Goal: Complete application form: Complete application form

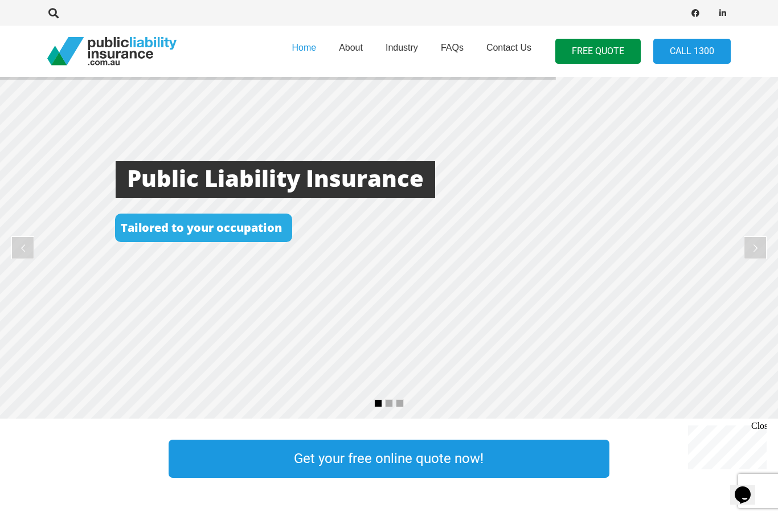
click at [406, 458] on link "Get your free online quote now!" at bounding box center [389, 459] width 440 height 38
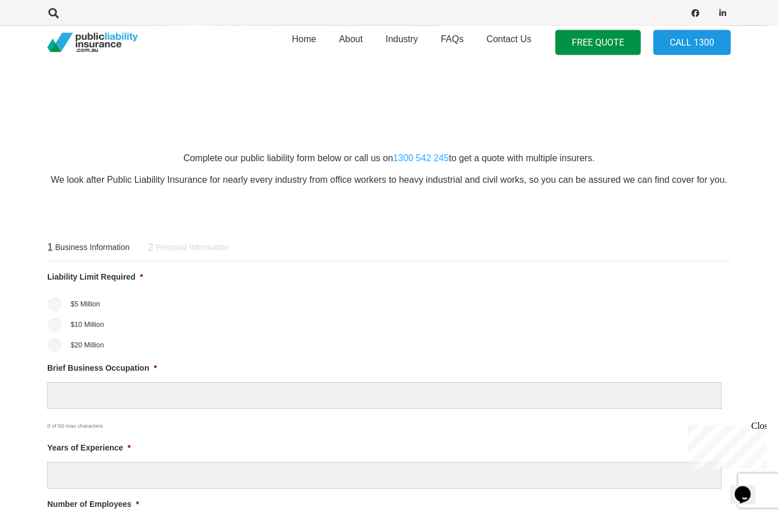
scroll to position [269, 0]
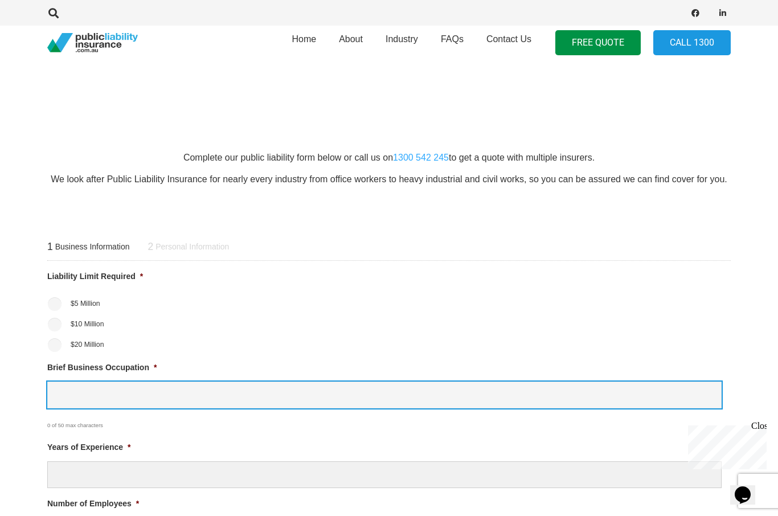
click at [87, 397] on input "Brief Business Occupation *" at bounding box center [384, 394] width 674 height 27
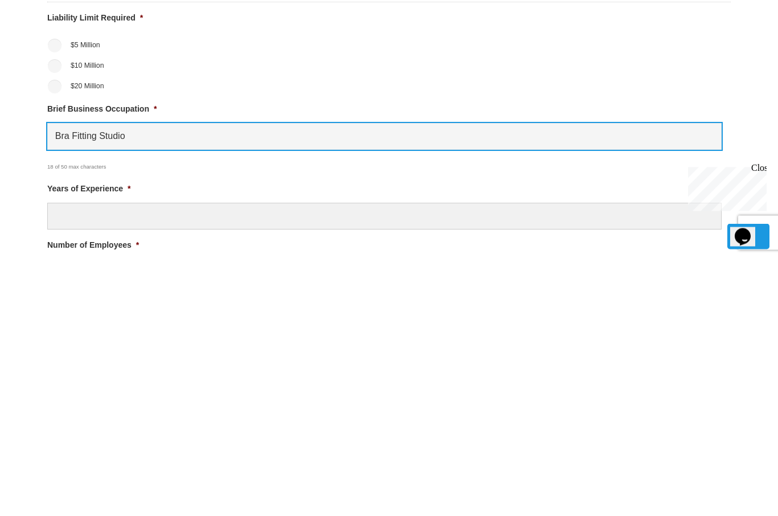
type input "Bra Fitting Studio"
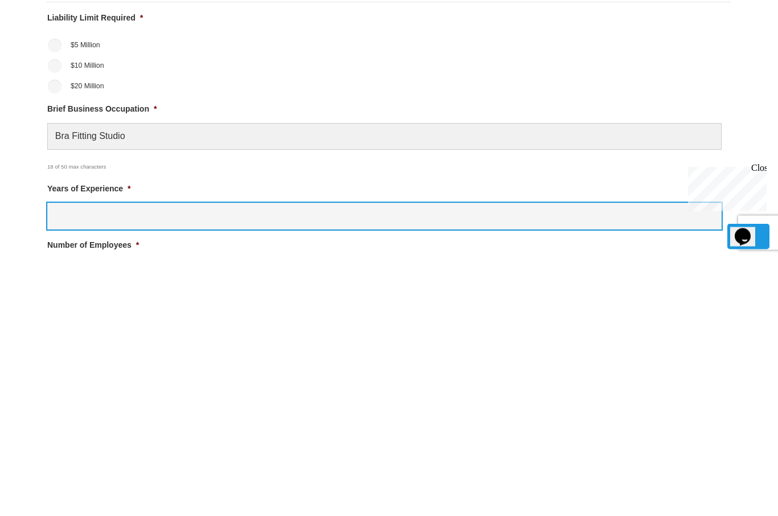
click at [134, 461] on input "Years of Experience *" at bounding box center [384, 474] width 674 height 27
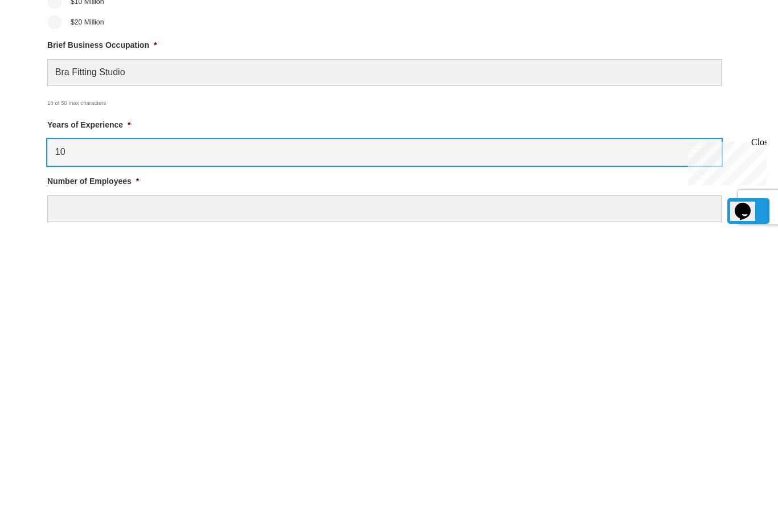
scroll to position [308, 0]
type input "10"
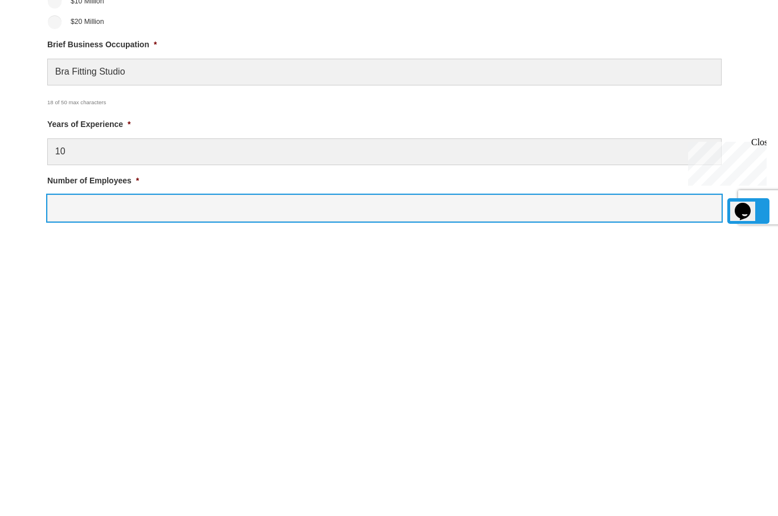
click at [126, 478] on input "Number of Employees *" at bounding box center [384, 491] width 674 height 27
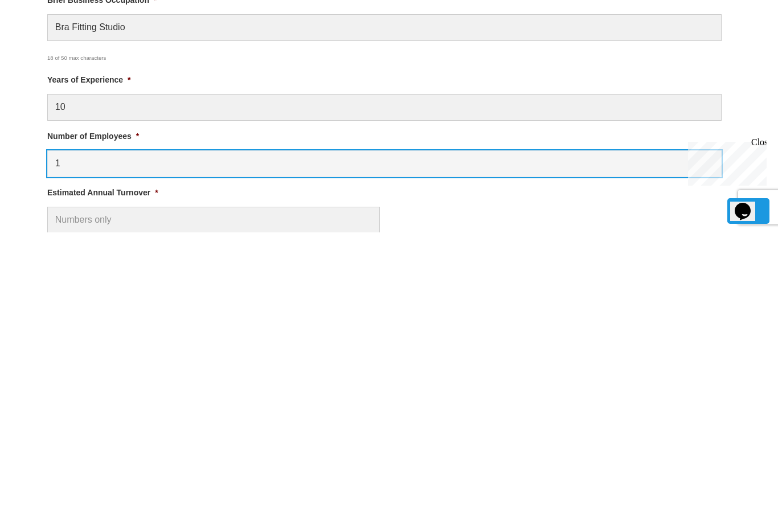
scroll to position [363, 0]
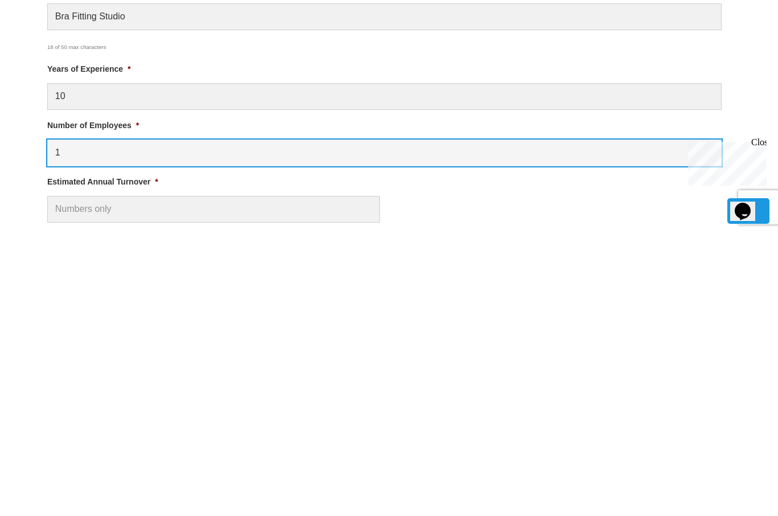
type input "1"
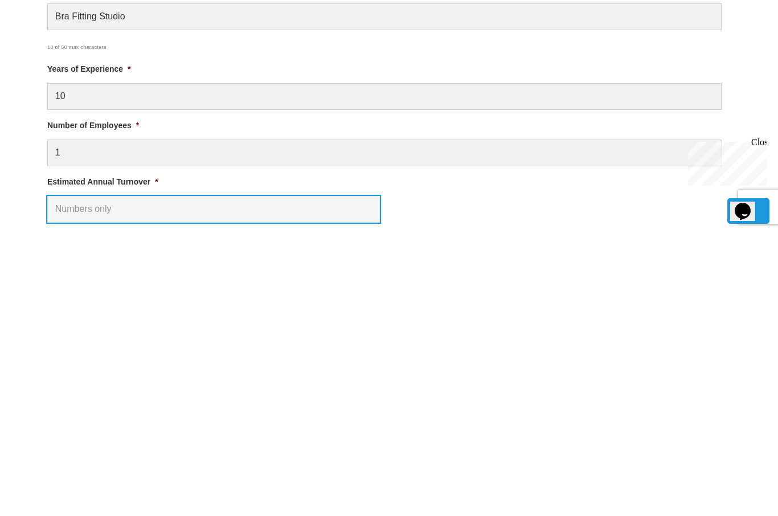
click at [91, 479] on input "Estimated Annual Turnover *" at bounding box center [213, 492] width 333 height 27
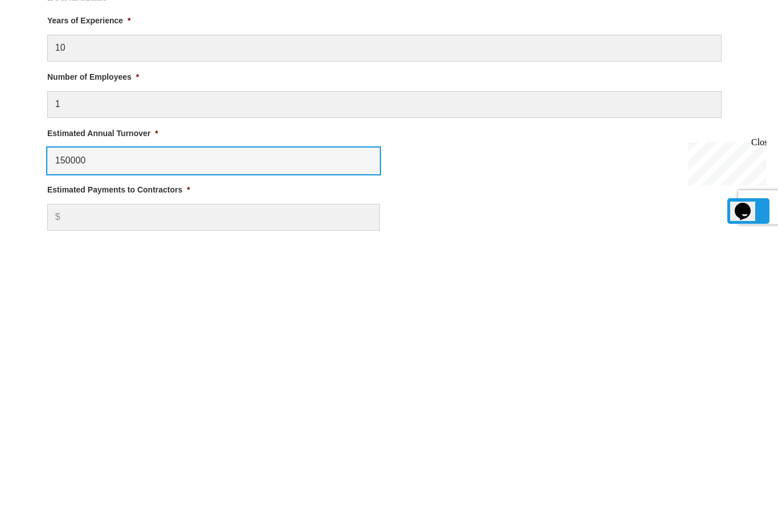
scroll to position [414, 0]
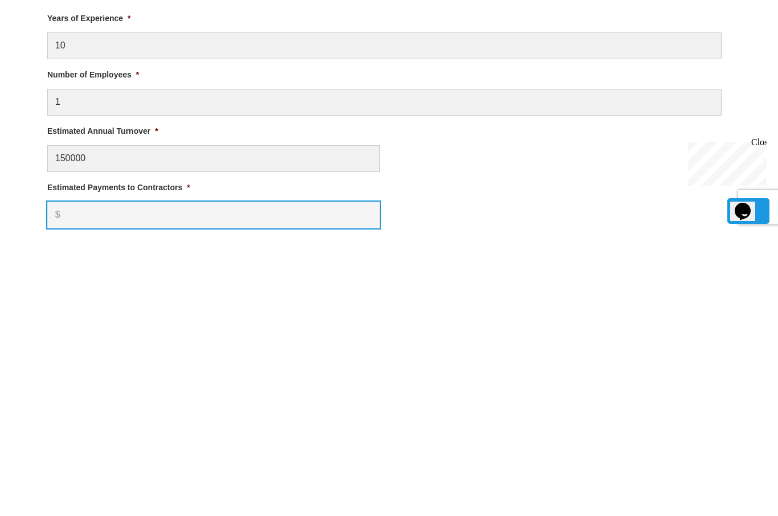
click at [102, 485] on input "Estimated Payments to Contractors *" at bounding box center [213, 498] width 333 height 27
type input "$ 150,000.00"
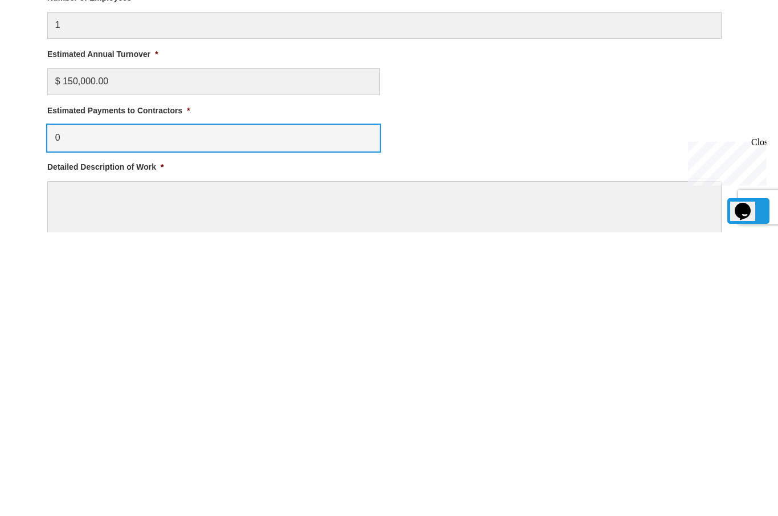
scroll to position [491, 0]
type input "0"
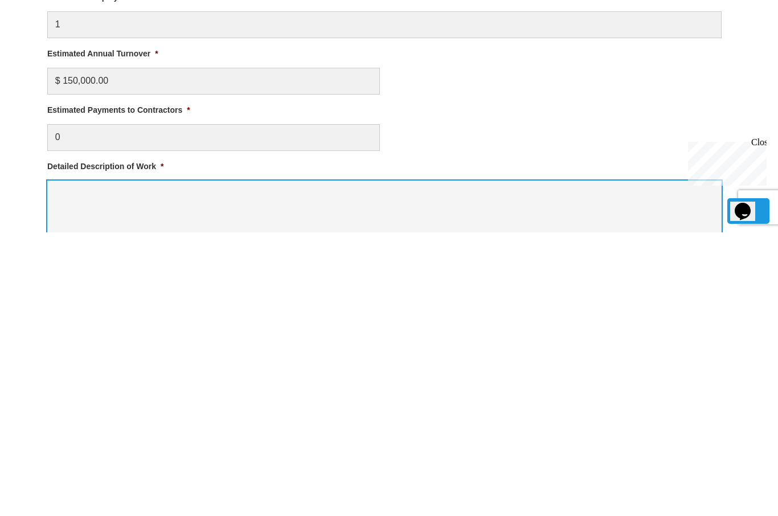
click at [109, 464] on textarea "Detailed Description of Work *" at bounding box center [384, 509] width 674 height 91
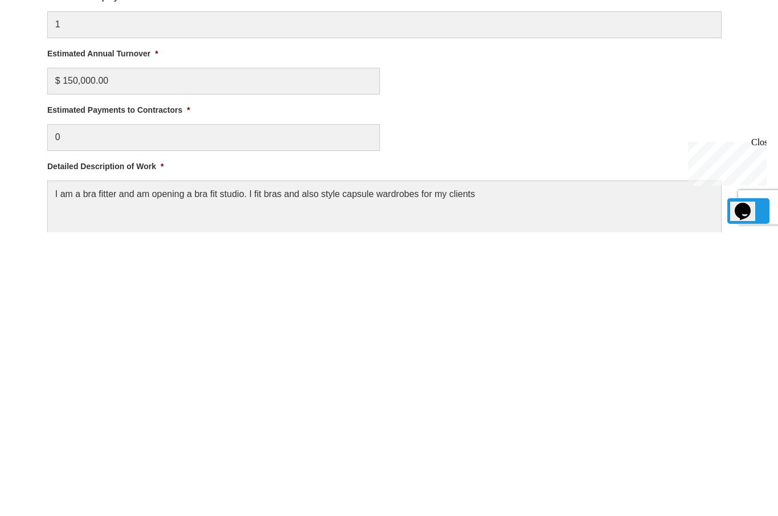
scroll to position [775, 0]
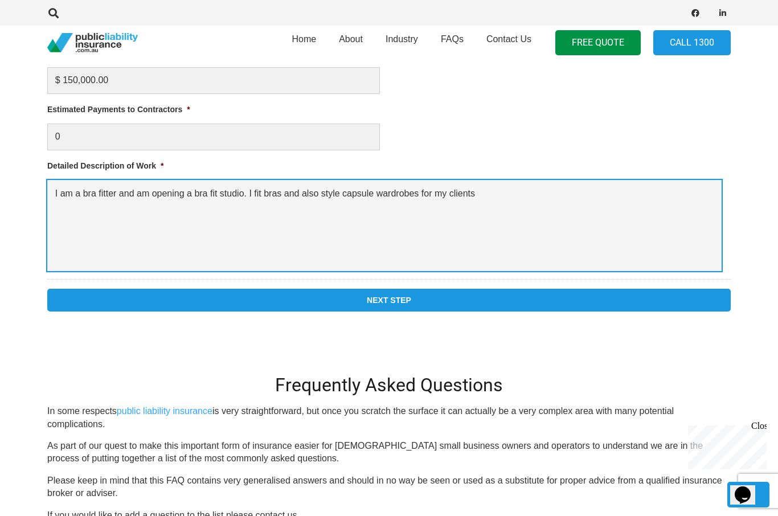
type textarea "I am a bra fitter and am opening a bra fit studio. I fit bras and also style ca…"
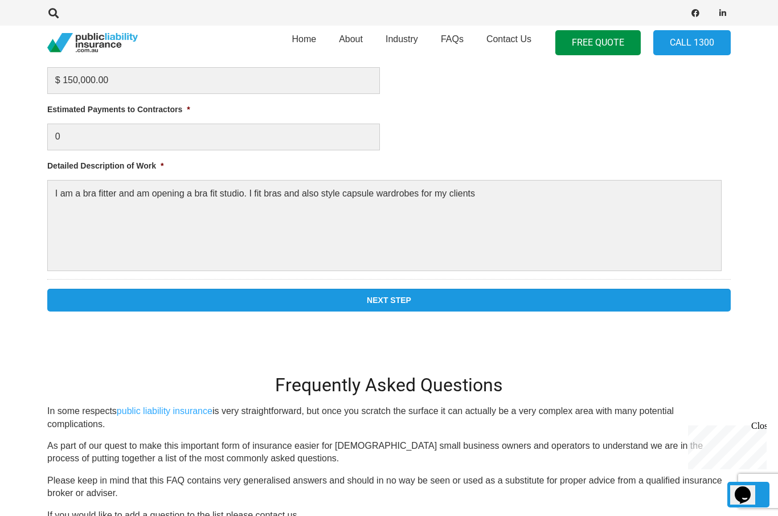
click at [403, 301] on input "Next Step" at bounding box center [388, 300] width 683 height 23
click at [412, 305] on input "Next Step" at bounding box center [388, 300] width 683 height 23
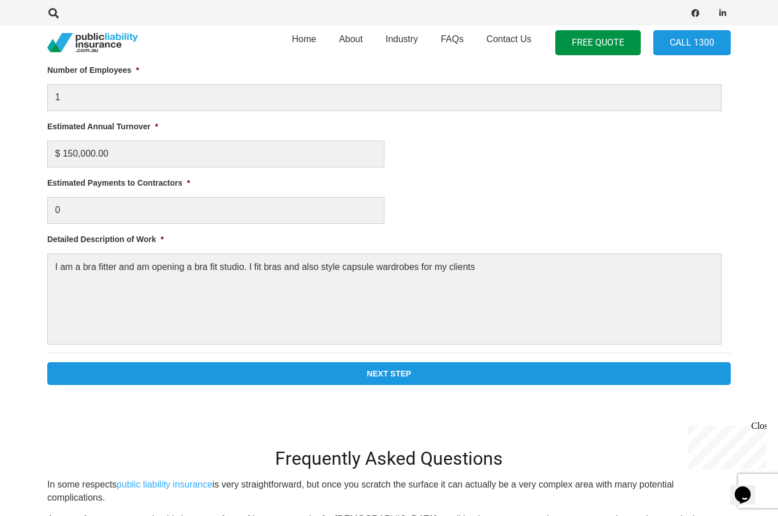
scroll to position [442, 0]
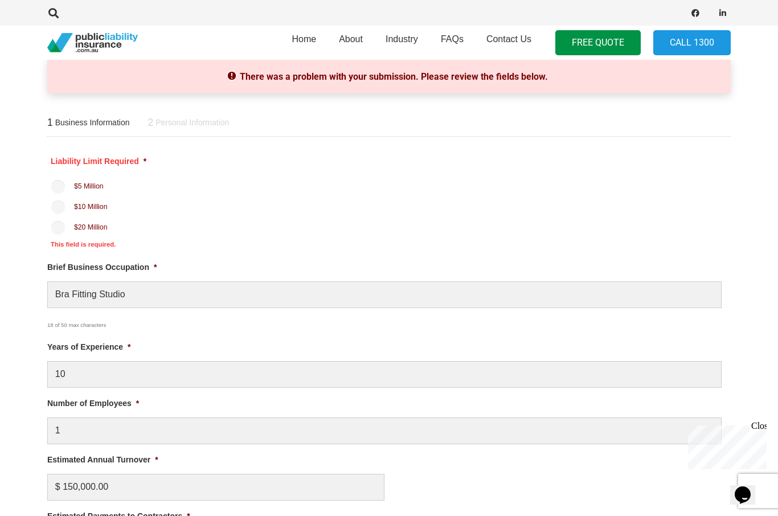
click at [62, 229] on input "$20 Million" at bounding box center [58, 228] width 14 height 14
radio input "true"
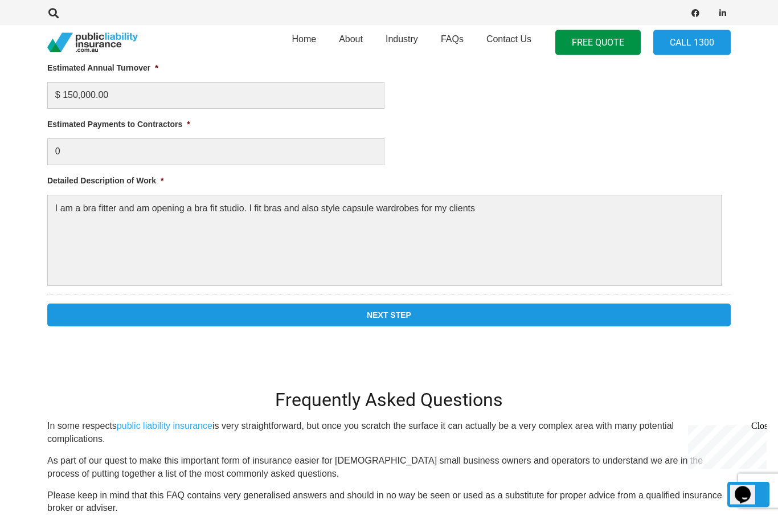
scroll to position [834, 0]
click at [405, 314] on input "Next Step" at bounding box center [388, 314] width 683 height 23
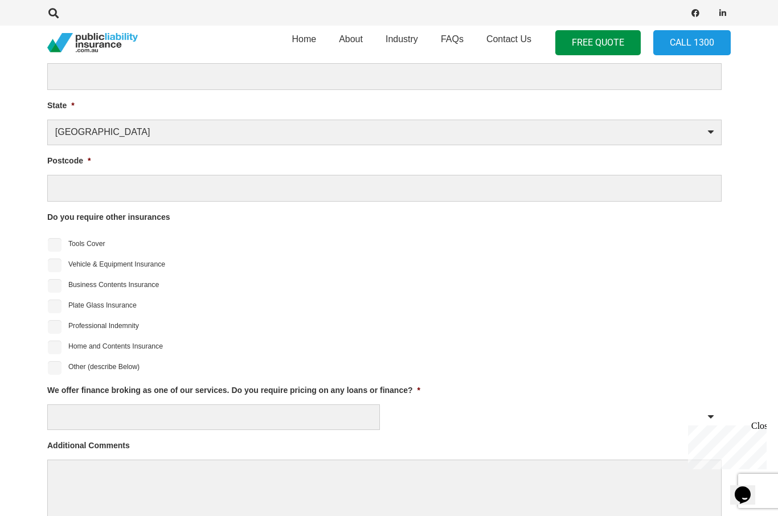
scroll to position [442, 0]
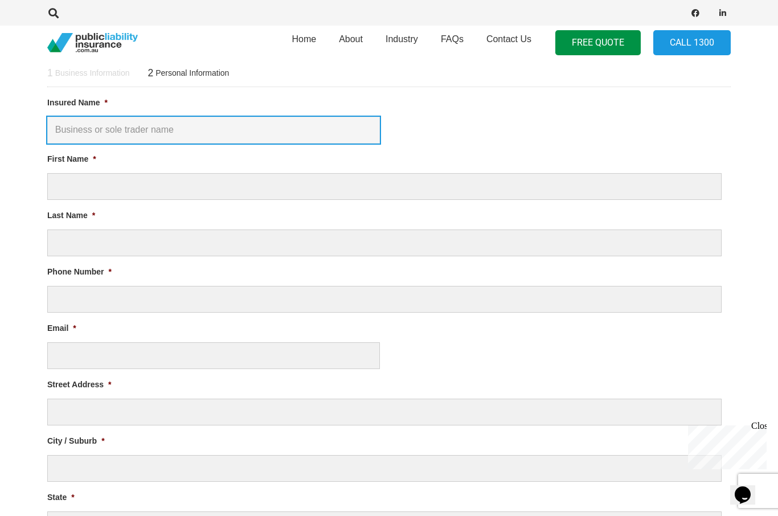
click at [87, 128] on input "Insured Name *" at bounding box center [213, 130] width 333 height 27
type input "[PERSON_NAME]"
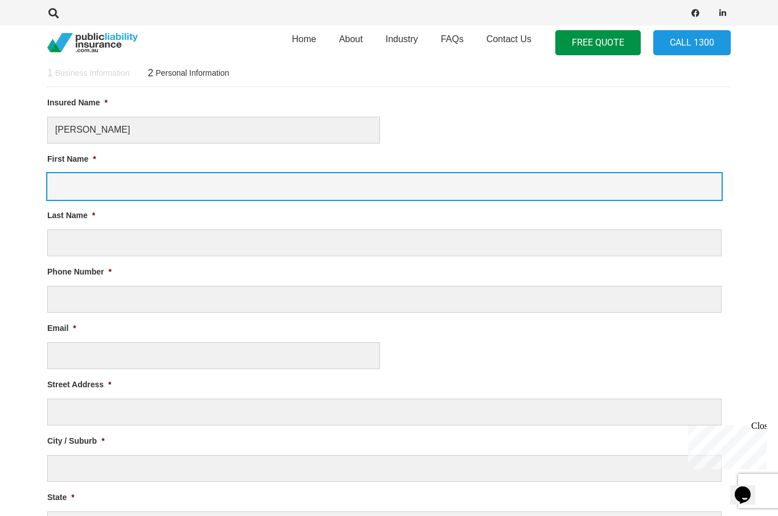
click at [94, 185] on input "First Name *" at bounding box center [384, 186] width 674 height 27
type input "[PERSON_NAME]"
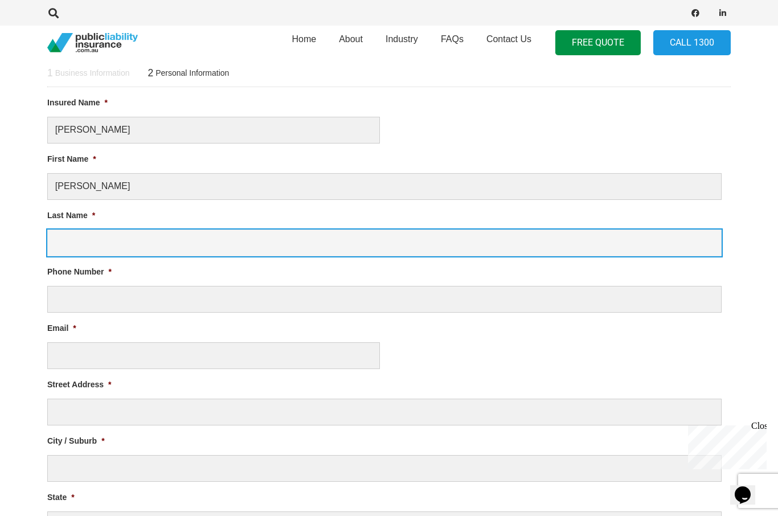
click at [95, 242] on input "Last Name *" at bounding box center [384, 242] width 674 height 27
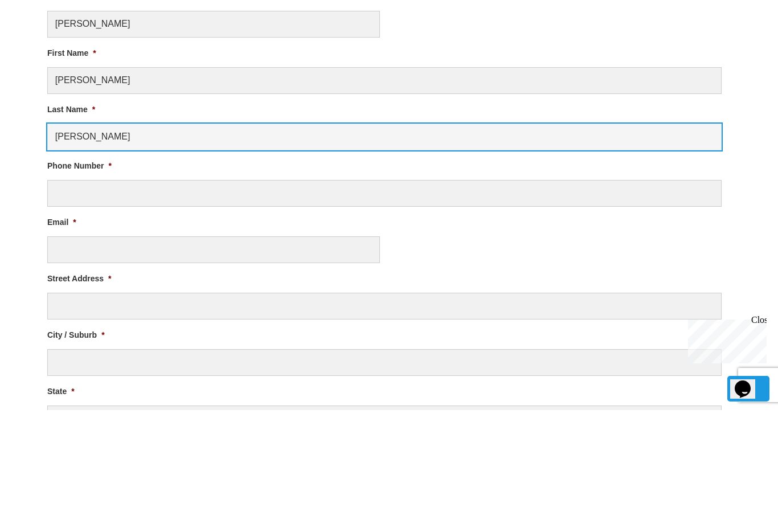
type input "[PERSON_NAME]"
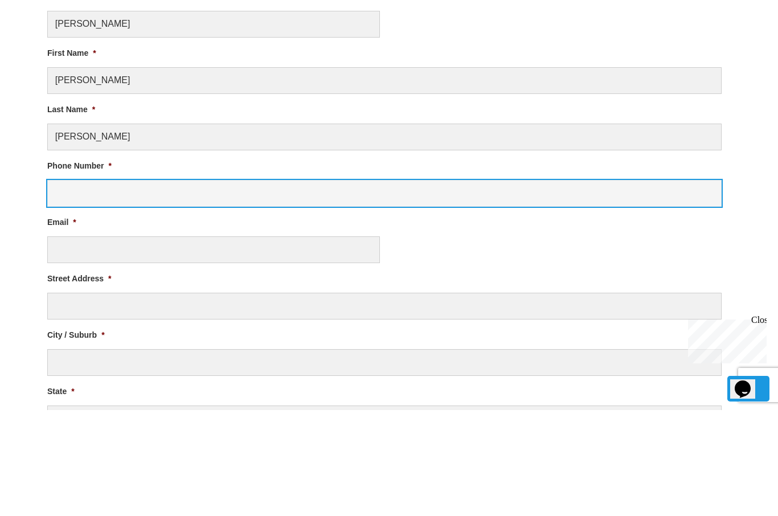
click at [102, 286] on input "Phone Number *" at bounding box center [384, 299] width 674 height 27
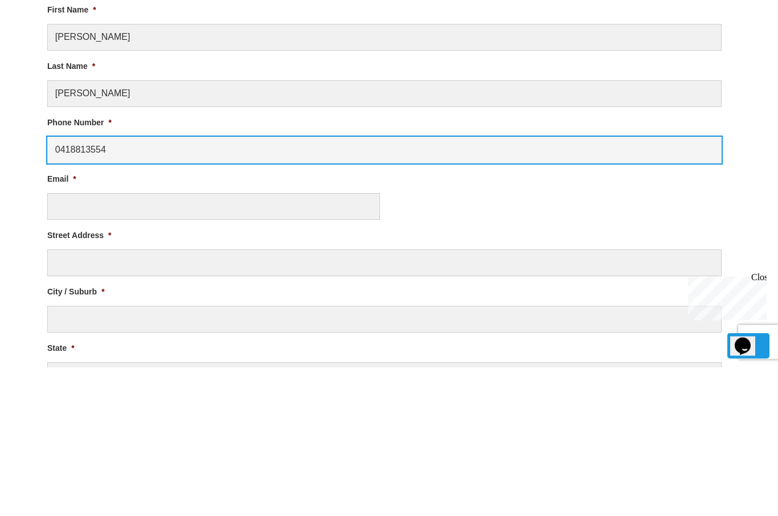
type input "0418813554"
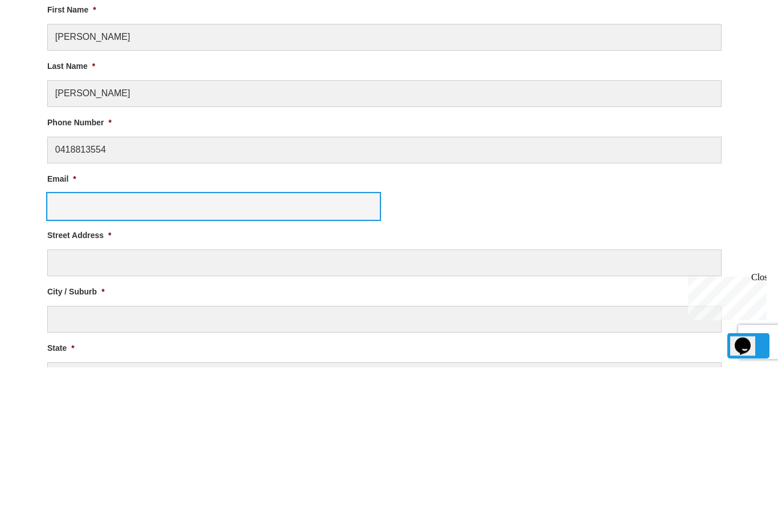
click at [93, 342] on input "Email *" at bounding box center [213, 355] width 333 height 27
type input "[PERSON_NAME][EMAIL_ADDRESS][DOMAIN_NAME]"
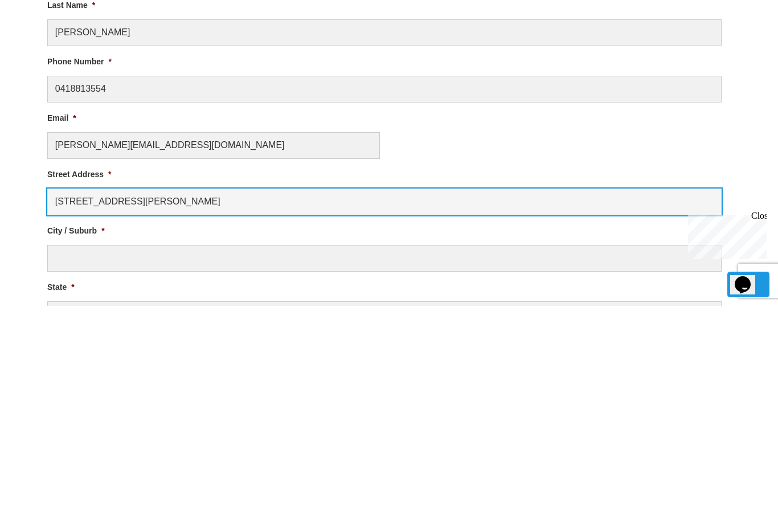
type input "[STREET_ADDRESS][PERSON_NAME]"
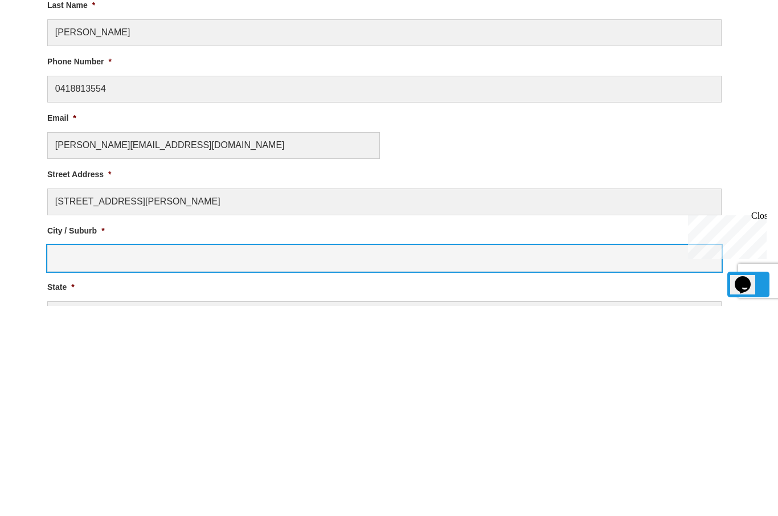
click at [93, 455] on input "City / Suburb *" at bounding box center [384, 468] width 674 height 27
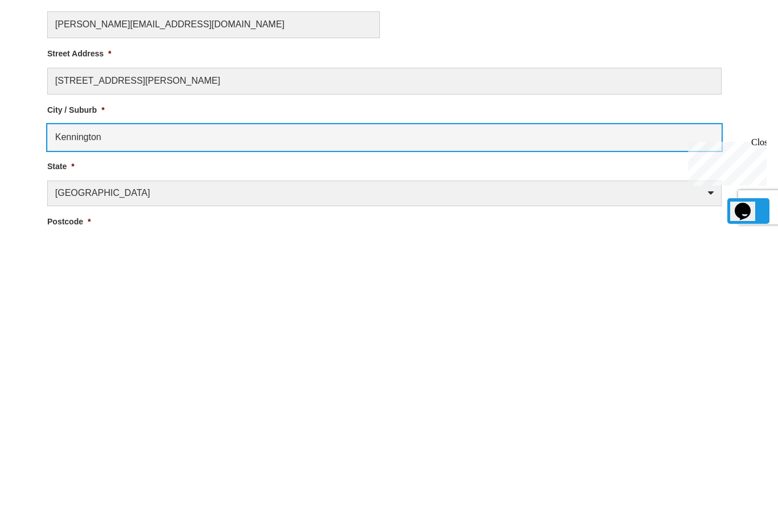
type input "Kennington"
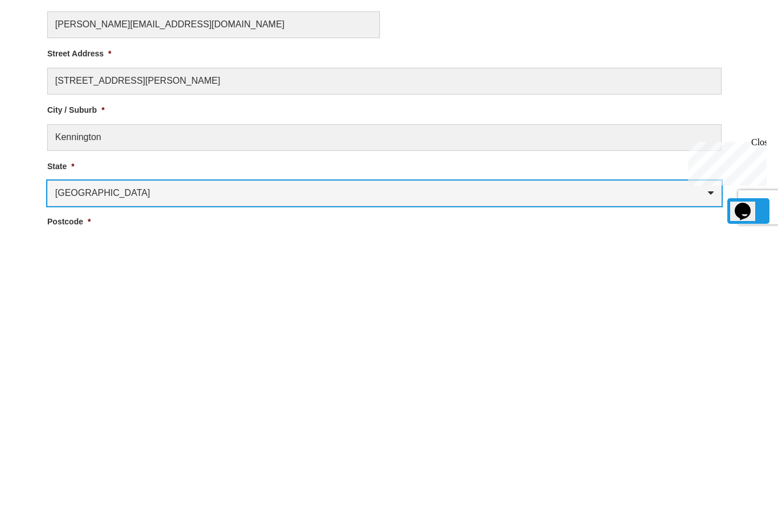
click at [182, 464] on select "[GEOGRAPHIC_DATA] [GEOGRAPHIC_DATA] [GEOGRAPHIC_DATA] [GEOGRAPHIC_DATA] [GEOGRA…" at bounding box center [384, 477] width 674 height 26
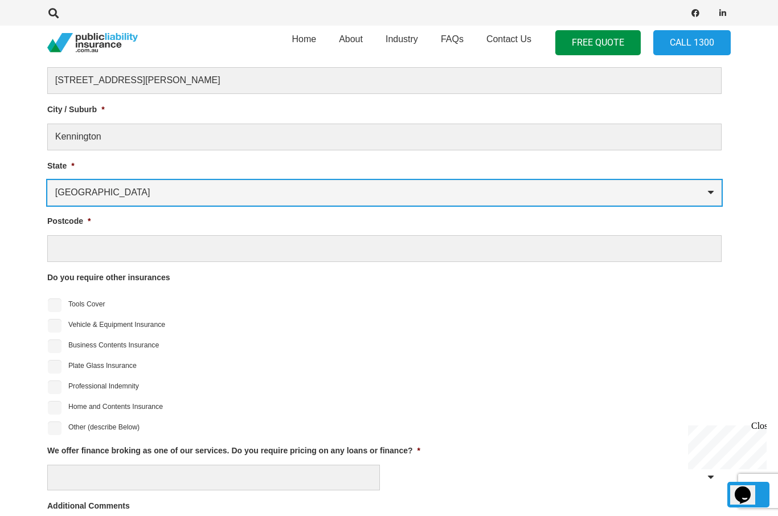
select select "Victoria"
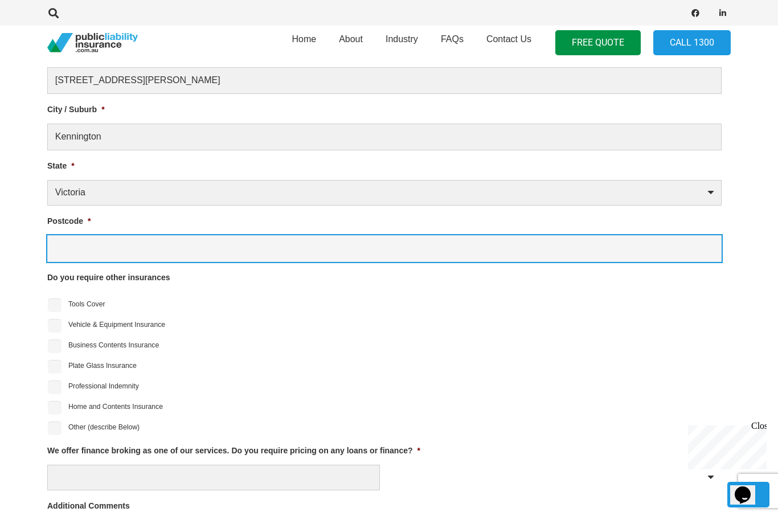
click at [98, 252] on input "Postcode *" at bounding box center [384, 248] width 674 height 27
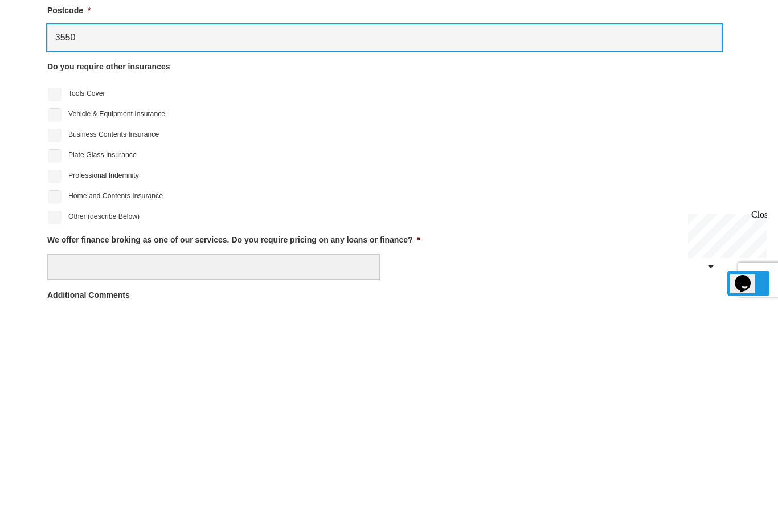
type input "3550"
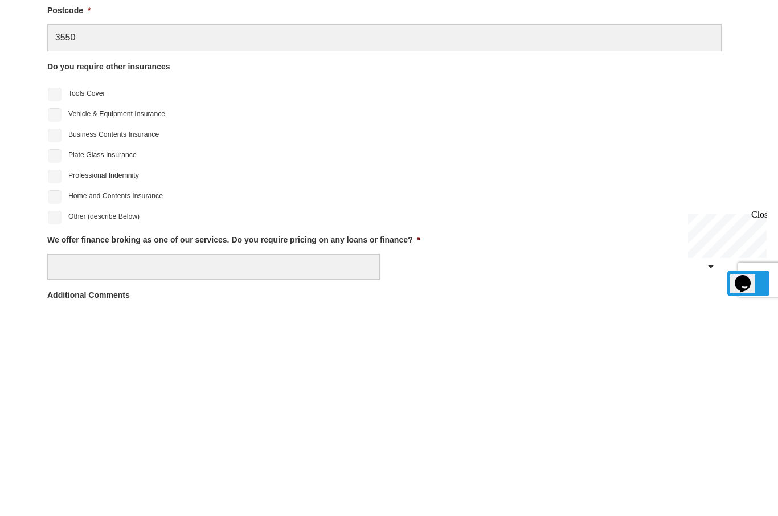
click at [61, 360] on input "Plate Glass Insurance" at bounding box center [55, 367] width 14 height 14
checkbox input "true"
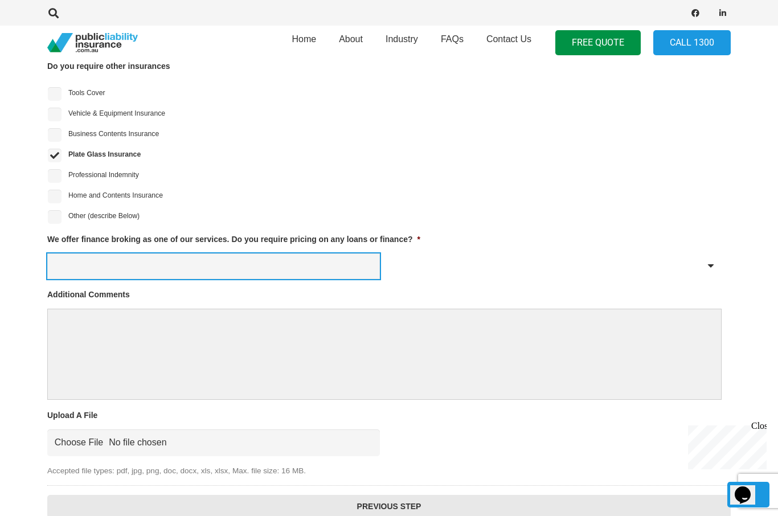
click at [113, 273] on select "Yes No" at bounding box center [213, 266] width 333 height 26
select select "No"
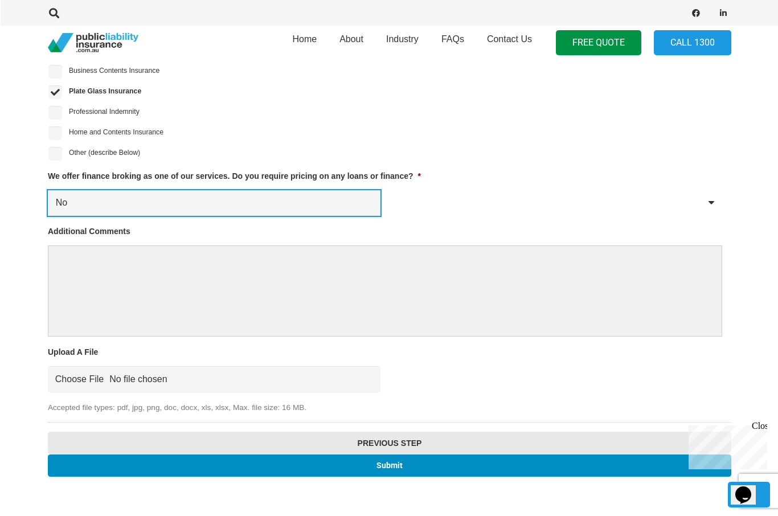
scroll to position [1048, 1]
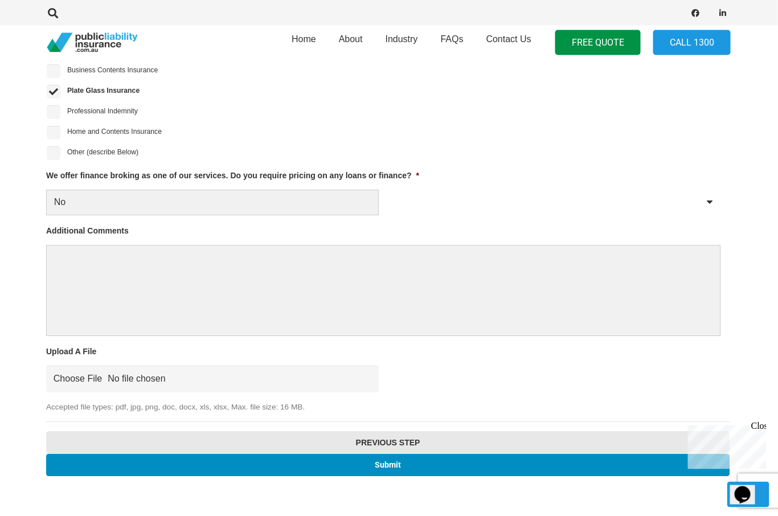
click at [408, 461] on input "Submit" at bounding box center [388, 465] width 683 height 22
click at [401, 462] on input "Submit" at bounding box center [387, 465] width 683 height 22
